Goal: Check status: Check status

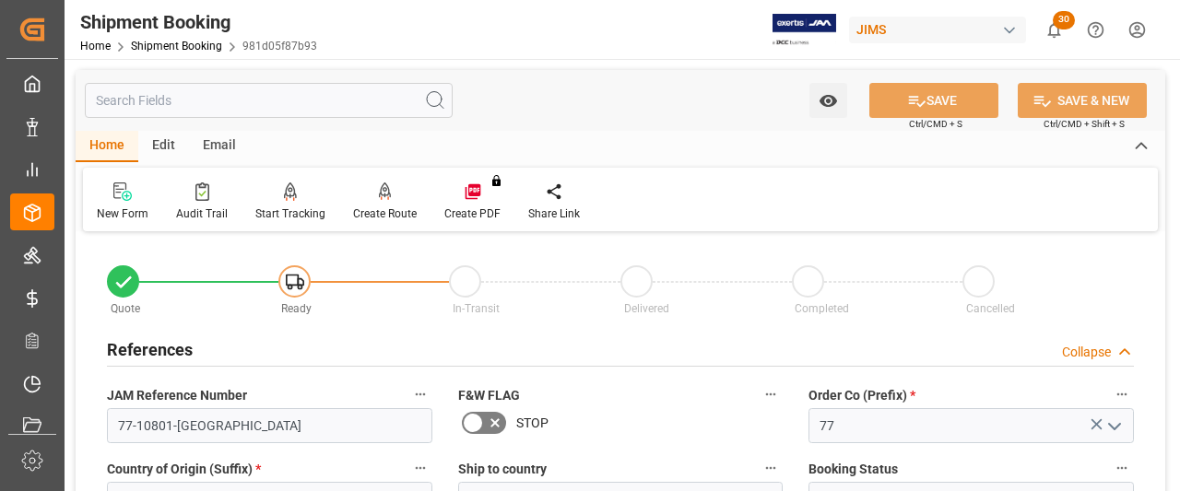
scroll to position [461, 0]
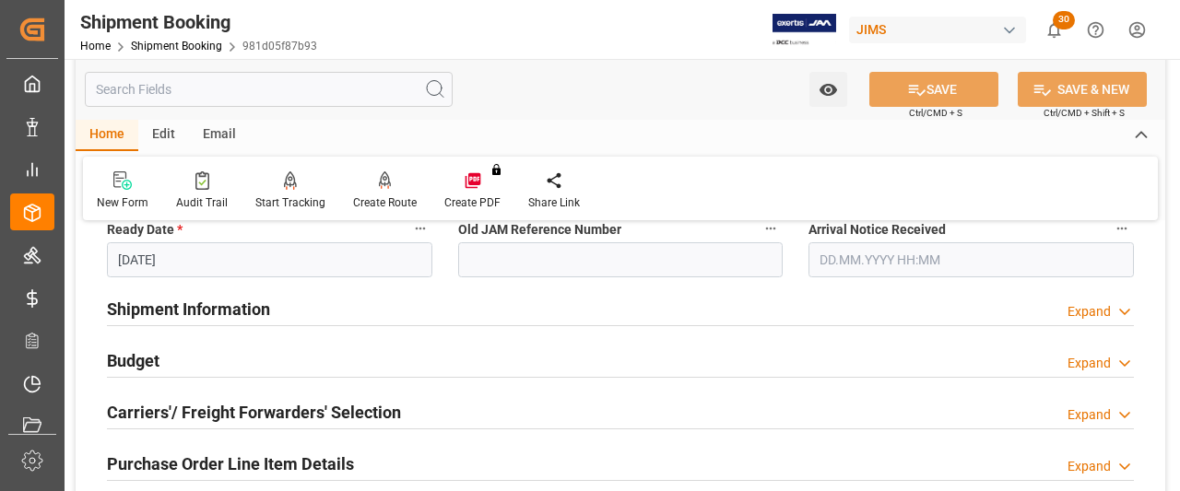
click at [662, 355] on div "Budget Expand" at bounding box center [620, 359] width 1027 height 35
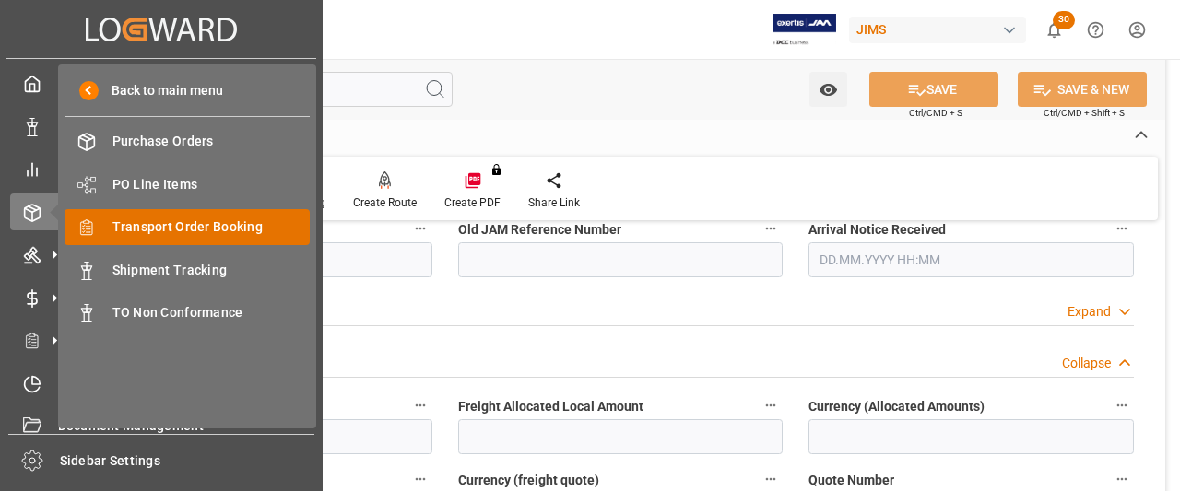
click at [159, 230] on span "Transport Order Booking" at bounding box center [211, 227] width 198 height 19
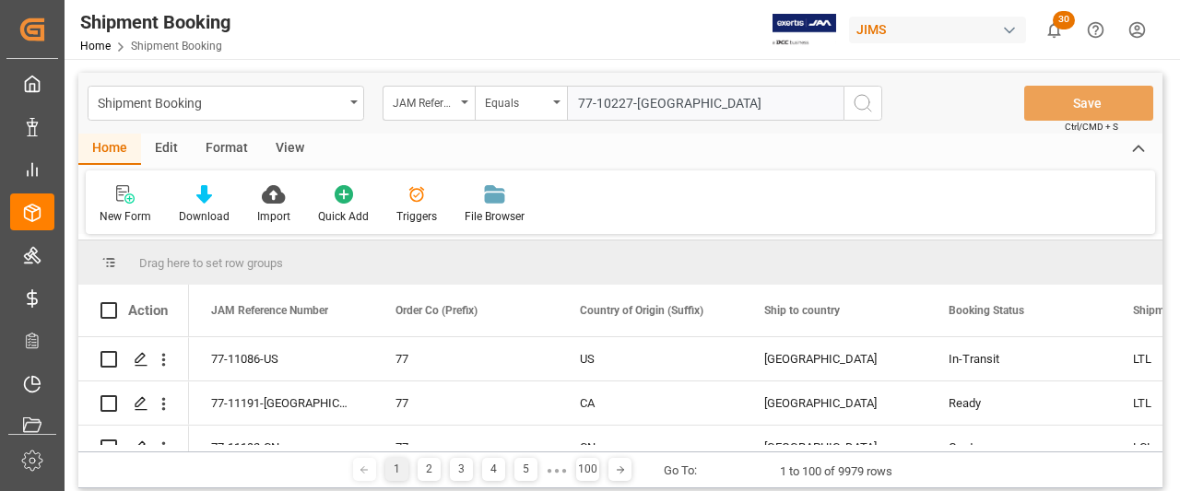
type input "77-10227-[GEOGRAPHIC_DATA]"
click at [868, 105] on circle "search button" at bounding box center [862, 102] width 15 height 15
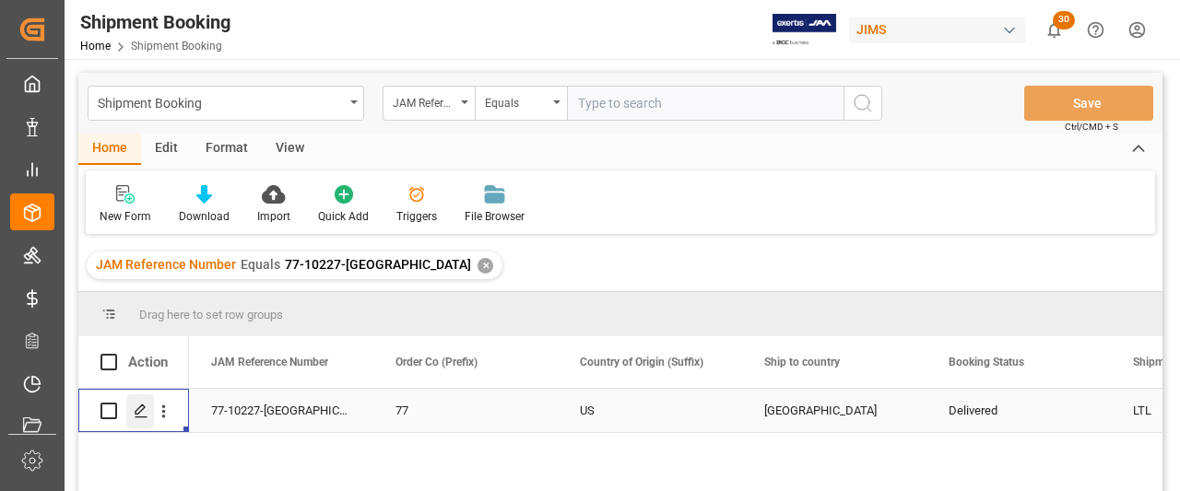
click at [138, 408] on polygon "Press SPACE to select this row." at bounding box center [140, 410] width 9 height 9
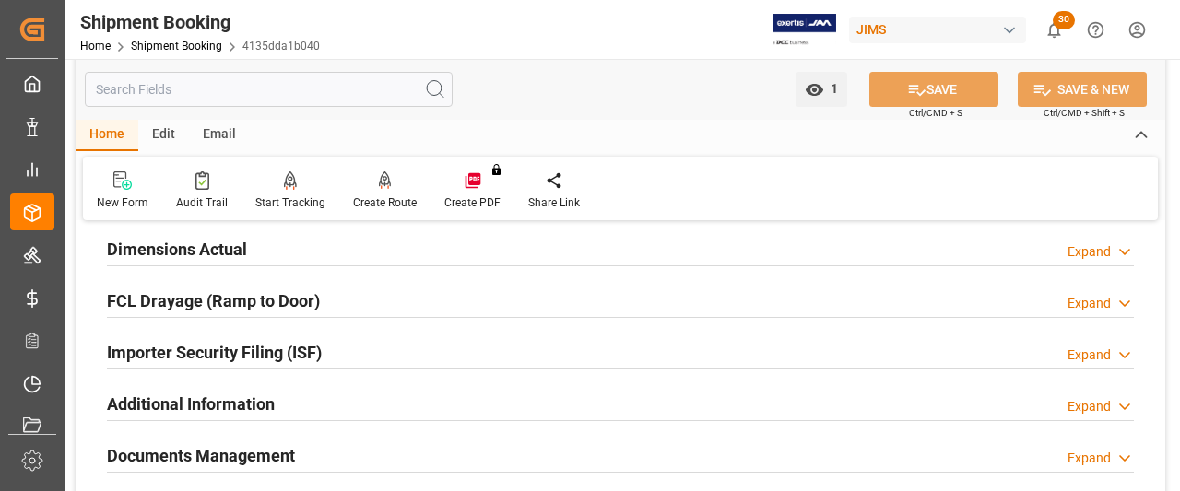
scroll to position [645, 0]
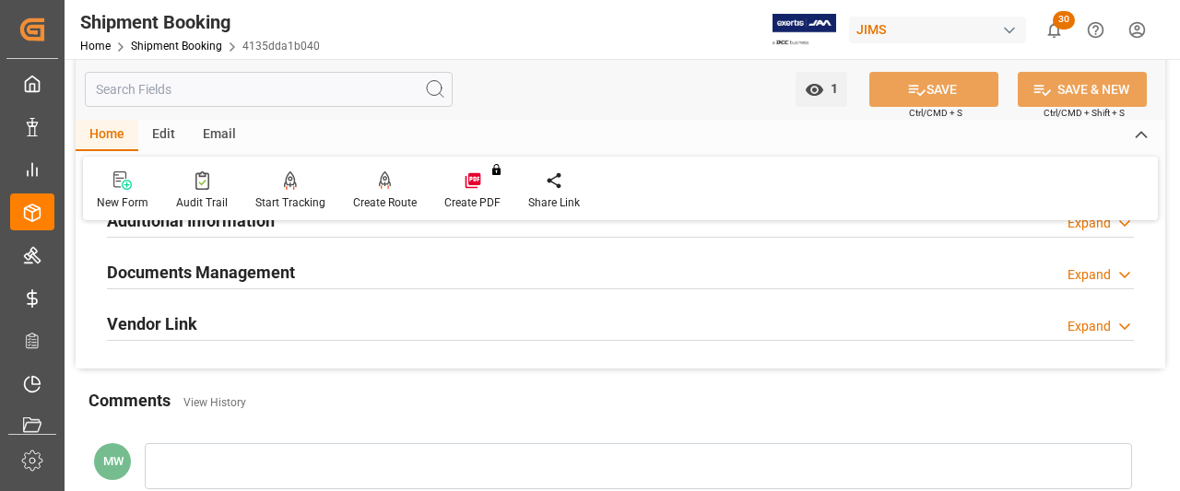
click at [1127, 266] on icon at bounding box center [1125, 275] width 18 height 19
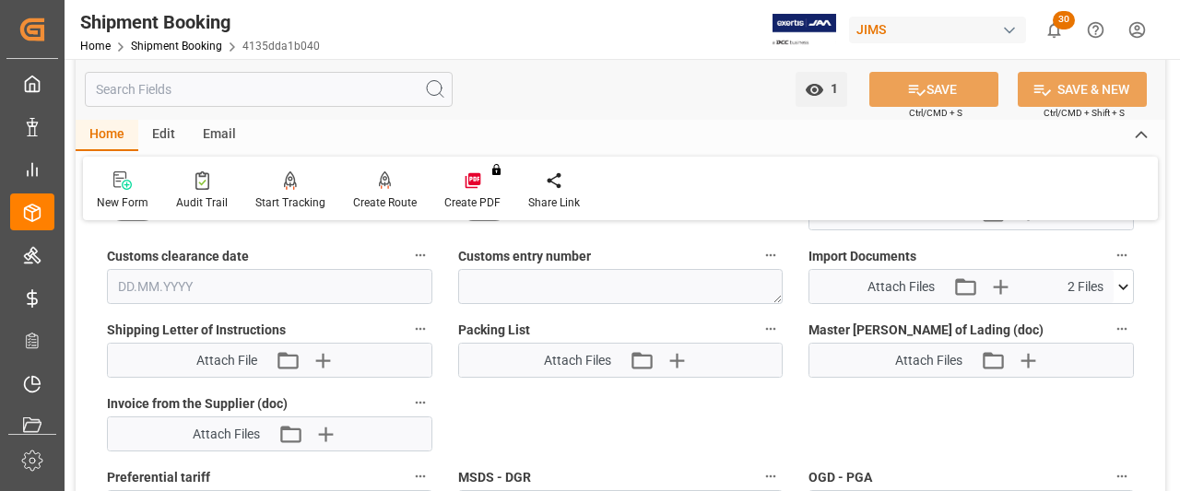
scroll to position [1014, 0]
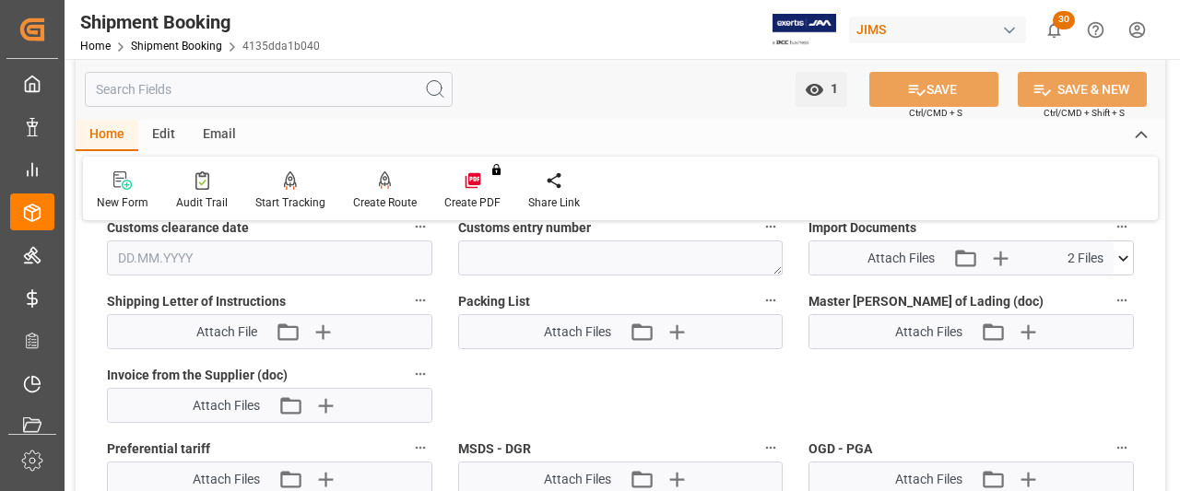
click at [1128, 249] on icon at bounding box center [1123, 258] width 19 height 19
